Goal: Register for event/course

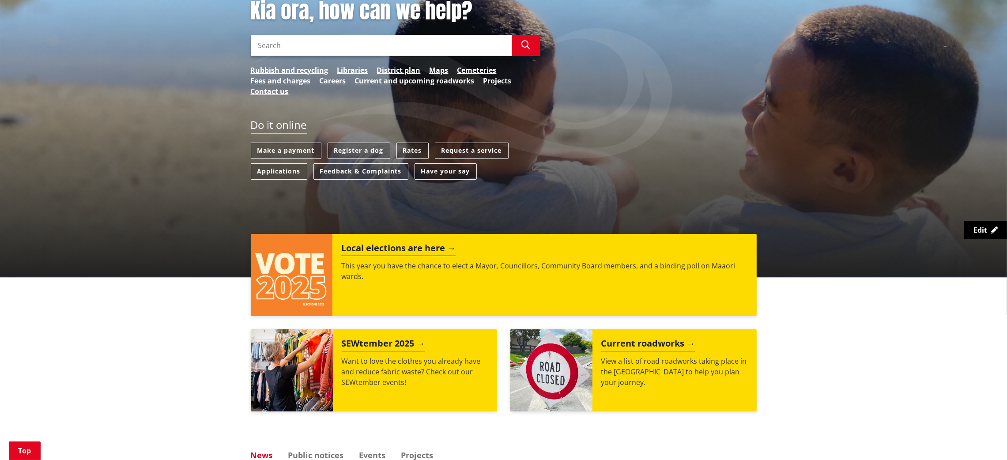
scroll to position [121, 0]
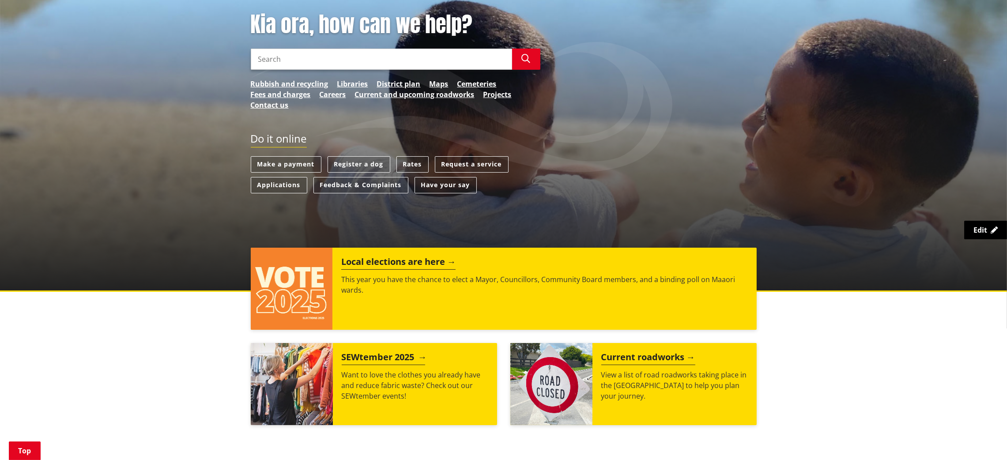
click at [297, 306] on img at bounding box center [292, 384] width 82 height 82
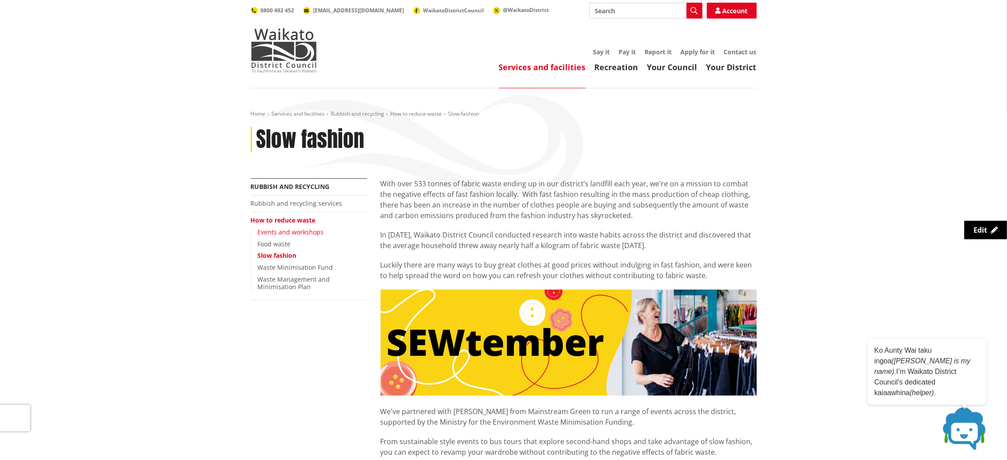
click at [283, 233] on link "Events and workshops" at bounding box center [291, 232] width 66 height 8
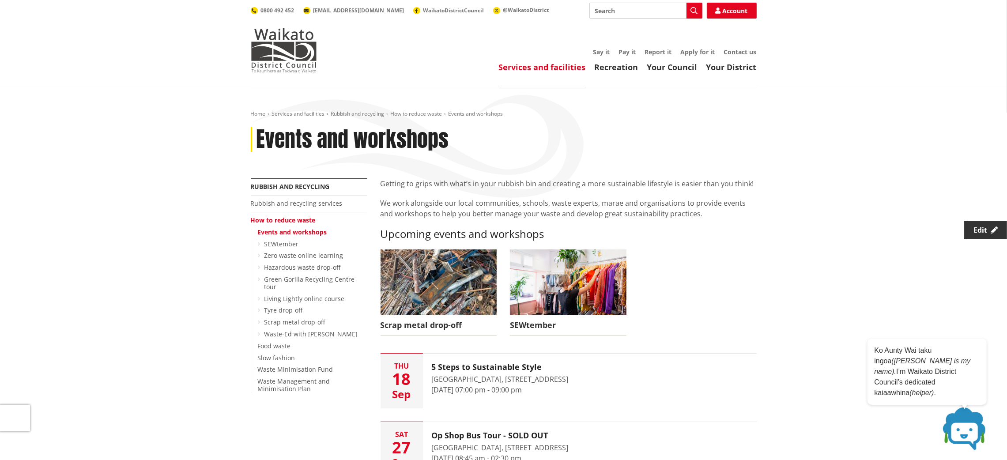
click at [973, 224] on link "Edit" at bounding box center [985, 230] width 43 height 19
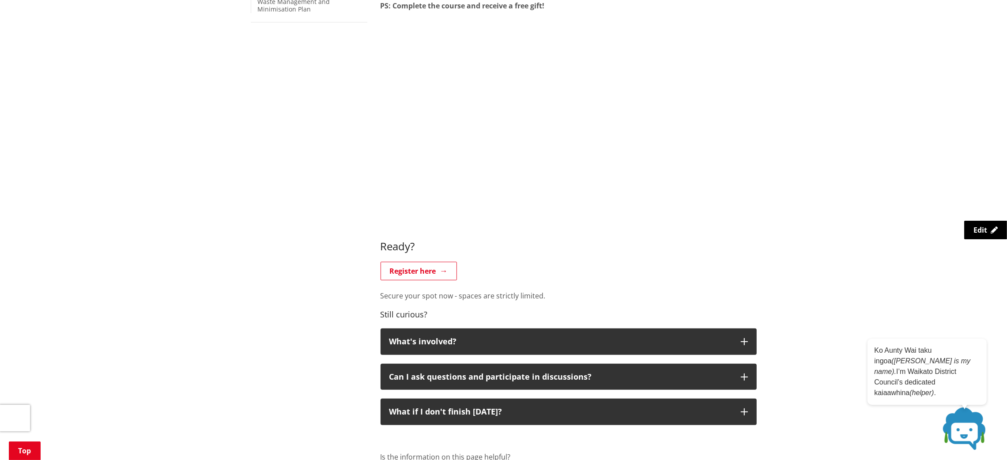
scroll to position [435, 0]
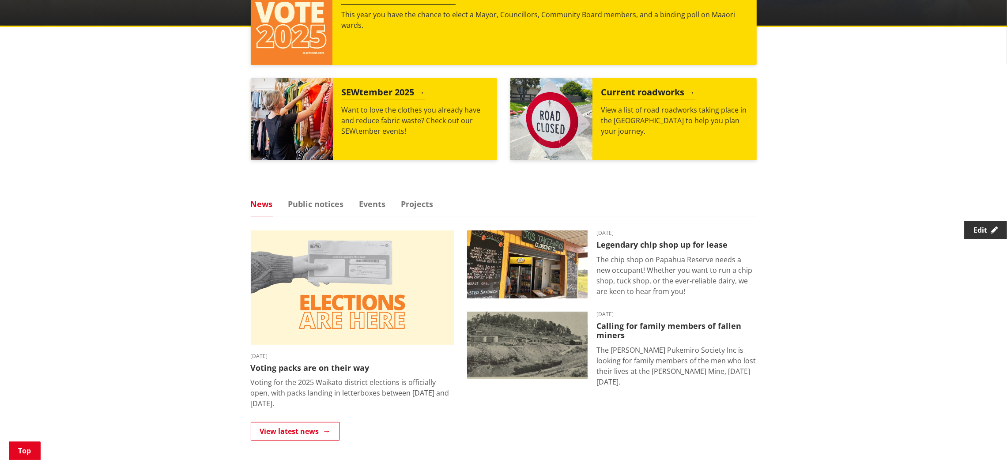
scroll to position [389, 0]
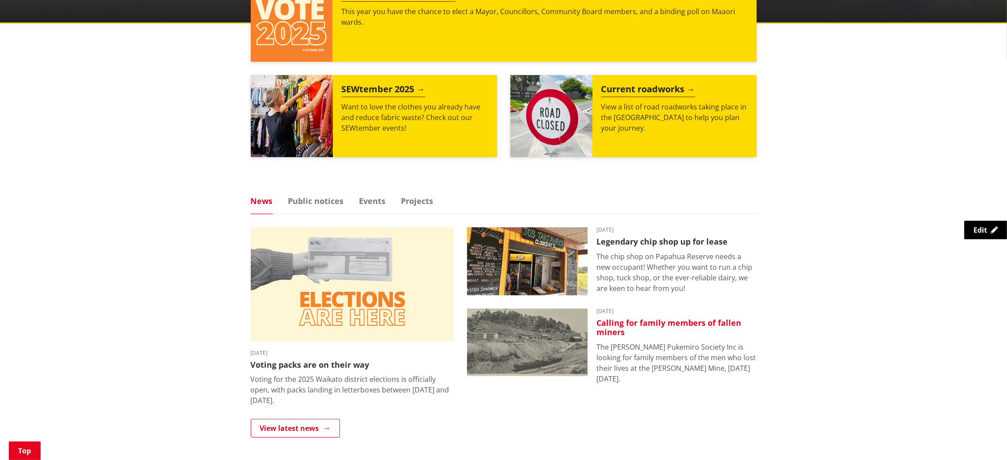
click at [548, 345] on img at bounding box center [527, 343] width 121 height 68
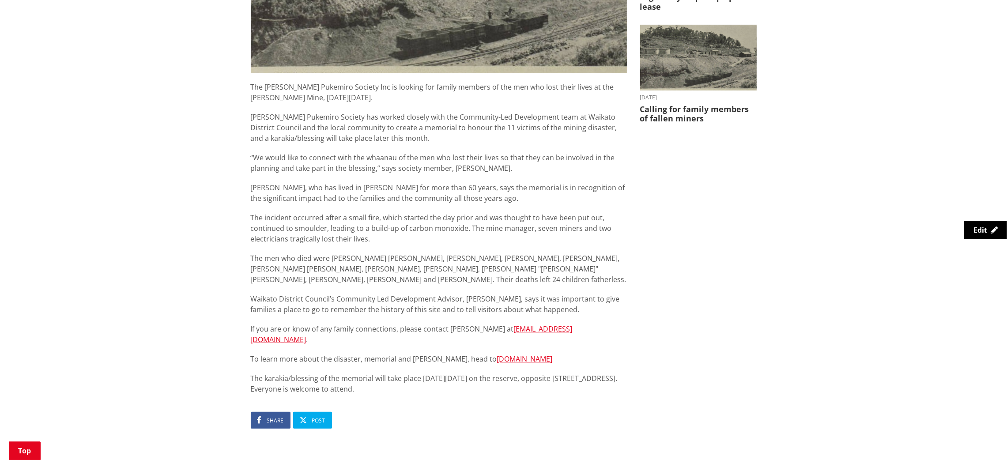
scroll to position [349, 0]
